Goal: Task Accomplishment & Management: Manage account settings

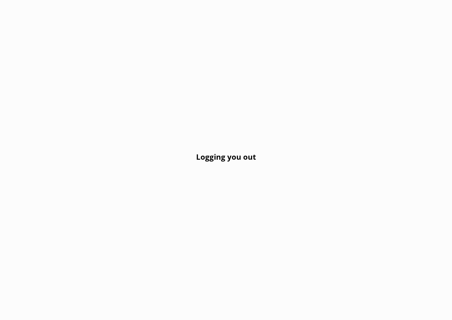
click at [247, 208] on div "Logging you out" at bounding box center [226, 160] width 452 height 320
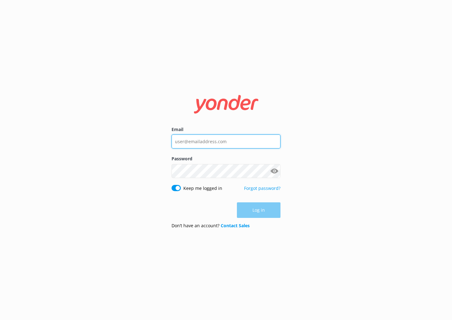
type input "[PERSON_NAME][EMAIL_ADDRESS][DOMAIN_NAME]"
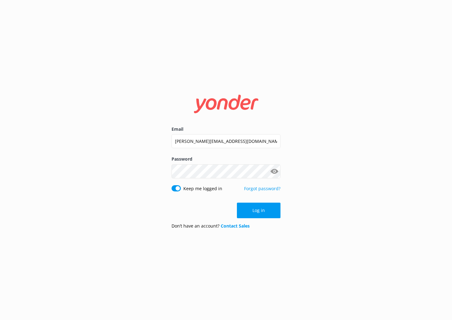
click at [257, 208] on button "Log in" at bounding box center [259, 211] width 44 height 16
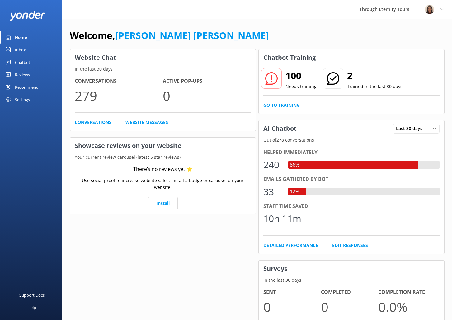
click at [30, 47] on link "Inbox" at bounding box center [31, 50] width 62 height 12
